Goal: Navigation & Orientation: Find specific page/section

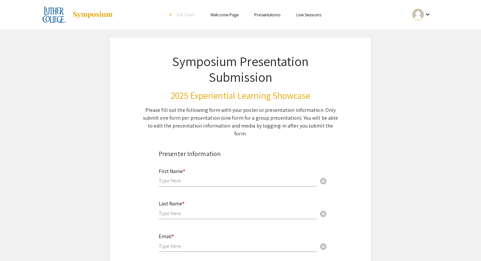
click at [342, 21] on ul "keyboard_arrow_down" at bounding box center [373, 14] width 131 height 29
click at [222, 14] on link "Welcome Page" at bounding box center [225, 15] width 28 height 6
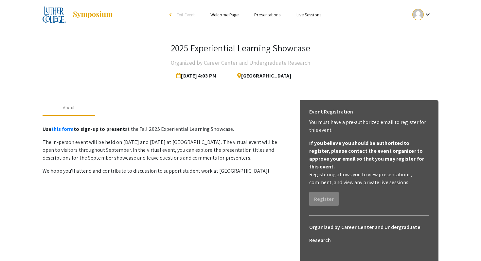
click at [268, 15] on link "Presentations" at bounding box center [267, 15] width 26 height 6
click at [261, 16] on link "Presentations" at bounding box center [267, 15] width 26 height 6
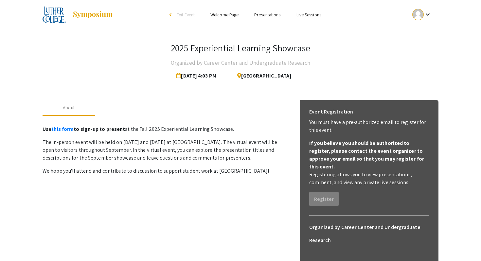
click at [261, 16] on link "Presentations" at bounding box center [267, 15] width 26 height 6
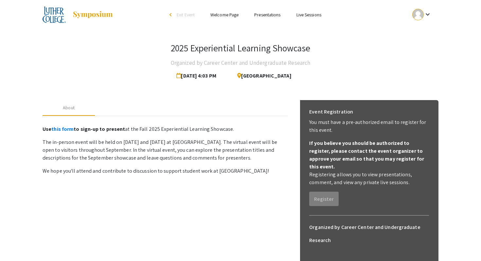
click at [261, 16] on link "Presentations" at bounding box center [267, 15] width 26 height 6
click at [304, 15] on link "Live Sessions" at bounding box center [309, 15] width 25 height 6
click at [263, 13] on link "Presentations" at bounding box center [267, 15] width 26 height 6
